Goal: Entertainment & Leisure: Consume media (video, audio)

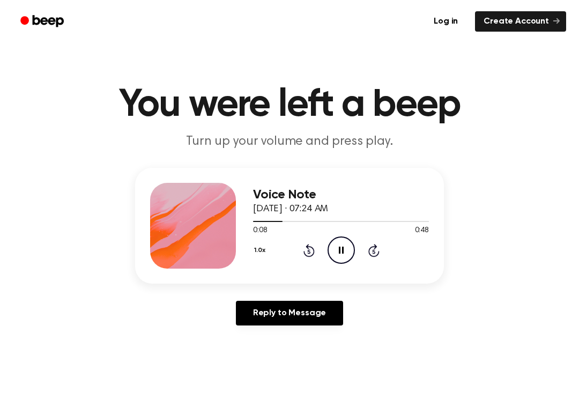
click at [335, 246] on icon "Pause Audio" at bounding box center [341, 250] width 27 height 27
click at [340, 251] on icon at bounding box center [342, 250] width 6 height 7
click at [337, 234] on div "0:16 0:48" at bounding box center [341, 230] width 176 height 11
click at [335, 232] on div "0:17 0:48" at bounding box center [341, 230] width 176 height 11
click at [349, 252] on icon "Pause Audio" at bounding box center [341, 250] width 27 height 27
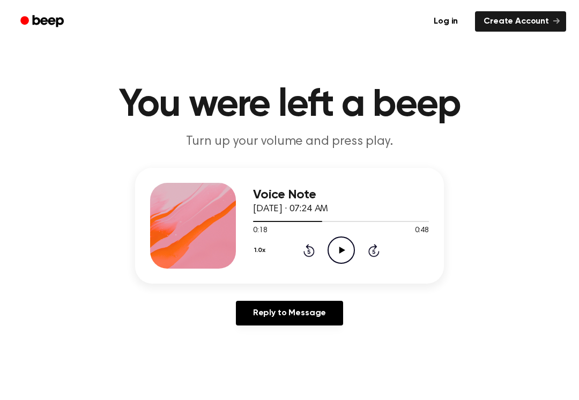
click at [347, 238] on icon "Play Audio" at bounding box center [341, 250] width 27 height 27
click at [306, 255] on icon at bounding box center [309, 250] width 11 height 13
click at [311, 254] on icon "Rewind 5 seconds" at bounding box center [309, 251] width 12 height 14
click at [339, 248] on icon "Pause Audio" at bounding box center [341, 250] width 27 height 27
click at [335, 256] on icon "Play Audio" at bounding box center [341, 250] width 27 height 27
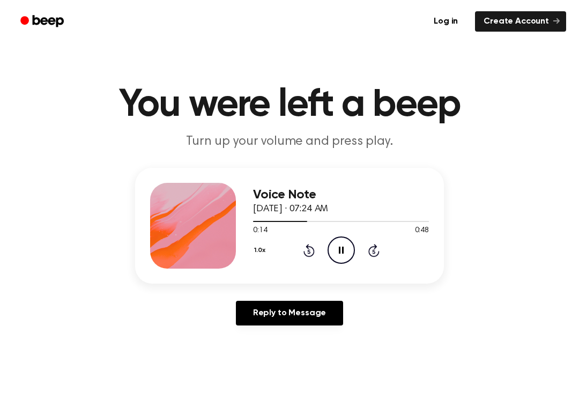
click at [340, 239] on icon "Pause Audio" at bounding box center [341, 250] width 27 height 27
click at [329, 256] on icon "Play Audio" at bounding box center [341, 250] width 27 height 27
click at [344, 245] on icon "Pause Audio" at bounding box center [341, 250] width 27 height 27
click at [324, 241] on div "1.0x Rewind 5 seconds Play Audio Skip 5 seconds" at bounding box center [341, 250] width 176 height 27
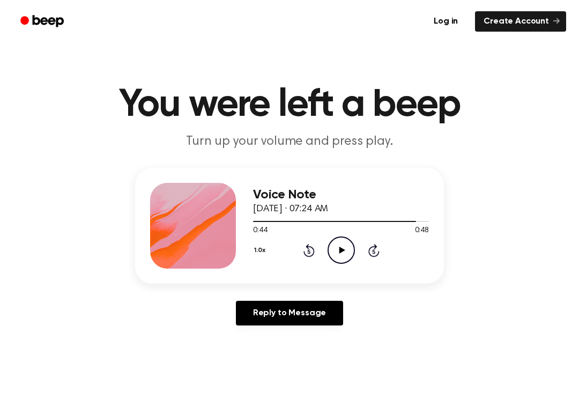
click at [307, 262] on div "1.0x Rewind 5 seconds Play Audio Skip 5 seconds" at bounding box center [341, 250] width 176 height 27
click at [309, 256] on icon at bounding box center [309, 250] width 11 height 13
click at [319, 246] on div "1.0x Rewind 5 seconds Play Audio Skip 5 seconds" at bounding box center [341, 250] width 176 height 27
click at [307, 253] on icon "Rewind 5 seconds" at bounding box center [309, 251] width 12 height 14
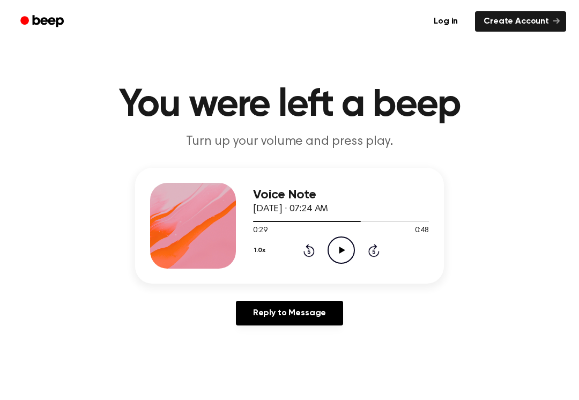
click at [342, 260] on icon "Play Audio" at bounding box center [341, 250] width 27 height 27
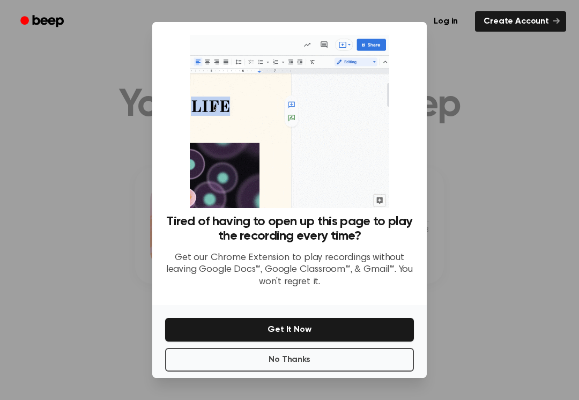
click at [285, 360] on button "No Thanks" at bounding box center [289, 360] width 249 height 24
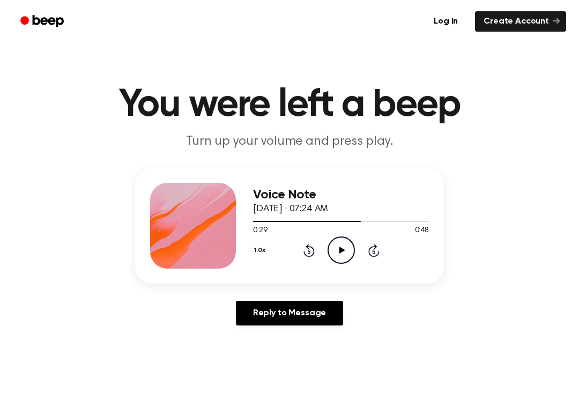
click at [337, 245] on icon "Play Audio" at bounding box center [341, 250] width 27 height 27
click at [301, 261] on div "1.0x Rewind 5 seconds Pause Audio Skip 5 seconds" at bounding box center [341, 250] width 176 height 27
click at [300, 260] on div "1.0x Rewind 5 seconds Pause Audio Skip 5 seconds" at bounding box center [341, 250] width 176 height 27
click at [310, 249] on icon "Rewind 5 seconds" at bounding box center [309, 251] width 12 height 14
click at [309, 249] on icon at bounding box center [309, 250] width 11 height 13
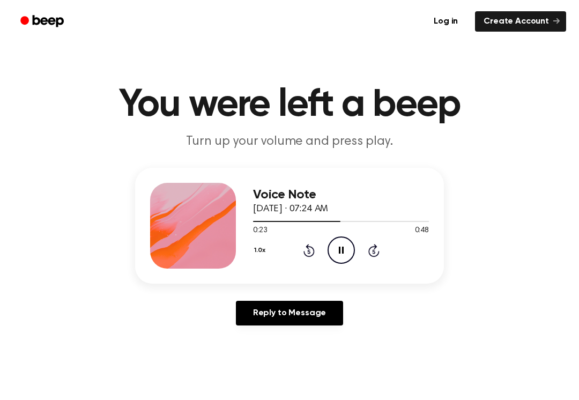
click at [308, 245] on icon at bounding box center [309, 250] width 11 height 13
click at [308, 244] on icon "Rewind 5 seconds" at bounding box center [309, 251] width 12 height 14
click at [343, 250] on icon at bounding box center [341, 250] width 5 height 7
click at [336, 253] on icon "Play Audio" at bounding box center [341, 250] width 27 height 27
click at [311, 247] on icon at bounding box center [309, 250] width 11 height 13
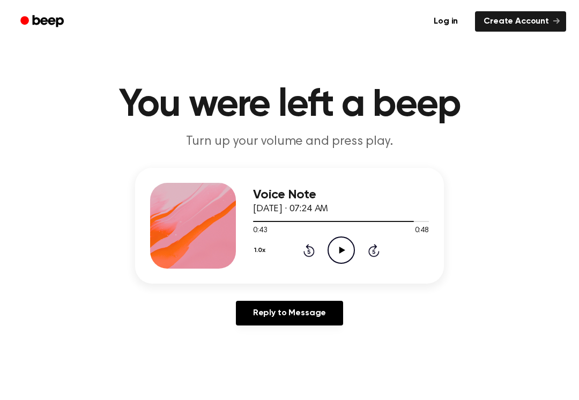
click at [305, 249] on icon "Rewind 5 seconds" at bounding box center [309, 251] width 12 height 14
click at [336, 250] on icon "Play Audio" at bounding box center [341, 250] width 27 height 27
click at [314, 249] on icon at bounding box center [309, 250] width 11 height 13
click at [334, 244] on icon "Pause Audio" at bounding box center [341, 250] width 27 height 27
click at [332, 241] on circle at bounding box center [341, 250] width 26 height 26
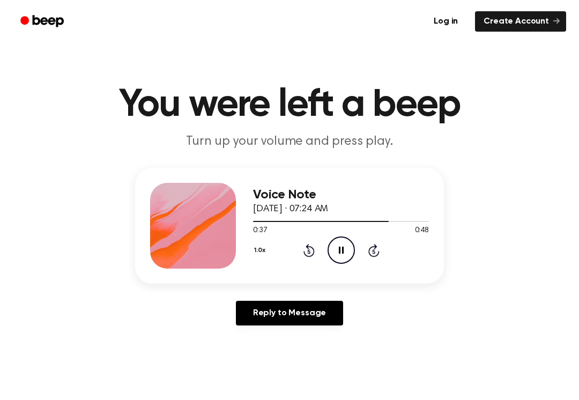
click at [311, 255] on icon "Rewind 5 seconds" at bounding box center [309, 251] width 12 height 14
click at [314, 259] on div "1.0x Rewind 5 seconds Pause Audio Skip 5 seconds" at bounding box center [341, 250] width 176 height 27
click at [313, 251] on icon at bounding box center [309, 250] width 11 height 13
